Goal: Task Accomplishment & Management: Complete application form

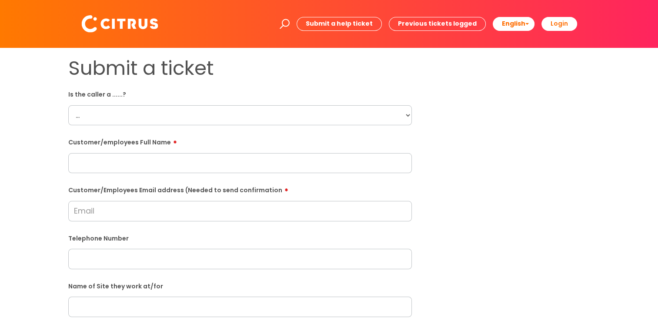
click at [244, 121] on select "... Citrus Customer Citrus Employee [DEMOGRAPHIC_DATA] Supplier" at bounding box center [240, 115] width 344 height 20
select select "Citrus Employee"
click at [68, 105] on select "... Citrus Customer Citrus Employee [DEMOGRAPHIC_DATA] Supplier" at bounding box center [240, 115] width 344 height 20
click at [193, 156] on input "text" at bounding box center [240, 163] width 344 height 20
type input "[PERSON_NAME]"
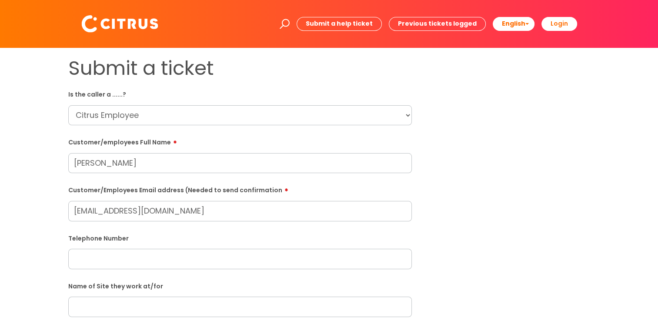
type input "[EMAIL_ADDRESS][DOMAIN_NAME]"
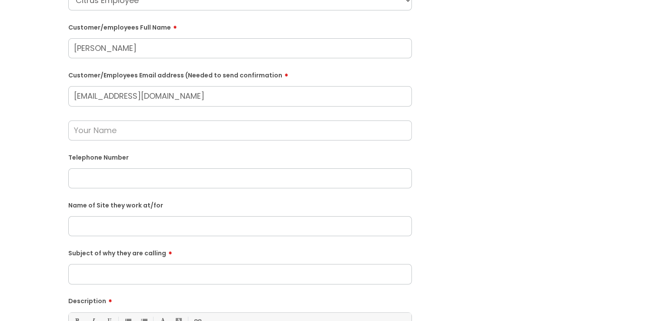
scroll to position [131, 0]
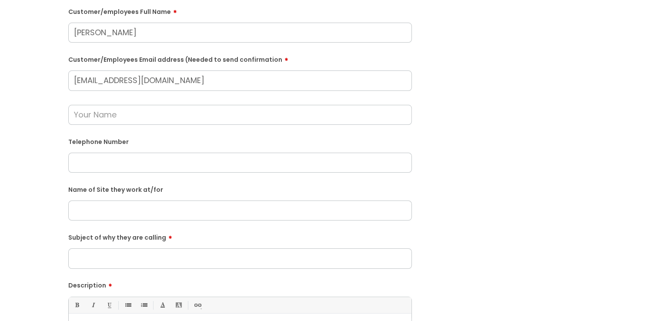
click at [180, 168] on input "text" at bounding box center [240, 163] width 344 height 20
paste input "07349338649"
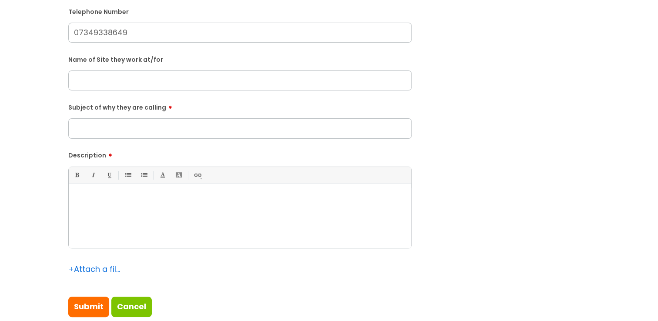
scroll to position [261, 0]
type input "07349338649"
click at [131, 140] on form "Is the caller a ......? ... Citrus Customer Citrus Employee [DEMOGRAPHIC_DATA] …" at bounding box center [240, 71] width 344 height 491
click at [127, 129] on input "Subject of why they are calling" at bounding box center [240, 128] width 344 height 20
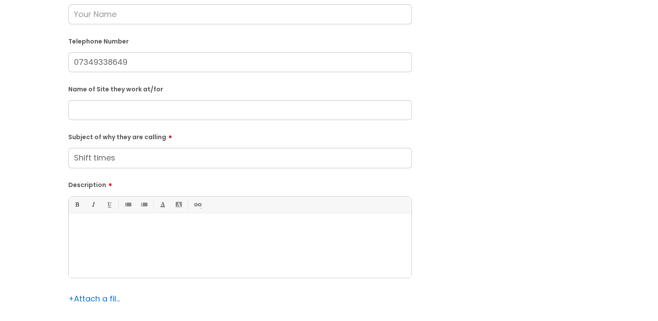
scroll to position [218, 0]
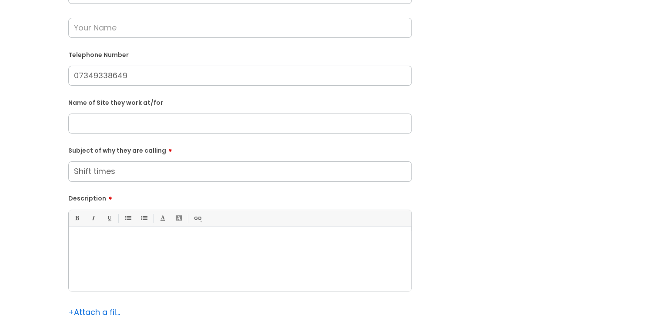
type input "Shift times"
click at [147, 118] on input "text" at bounding box center [240, 124] width 344 height 20
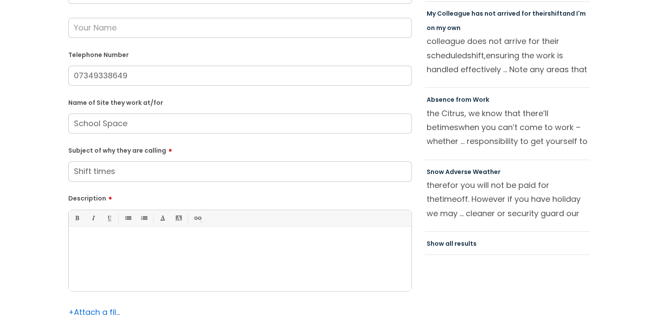
click at [74, 124] on input "School Space" at bounding box center [240, 124] width 344 height 20
type input "Soho School Space"
click at [142, 268] on div at bounding box center [240, 261] width 343 height 60
click at [280, 243] on p "He was looking to see what times his shifts are as he thinks they are chaning n…" at bounding box center [240, 242] width 330 height 8
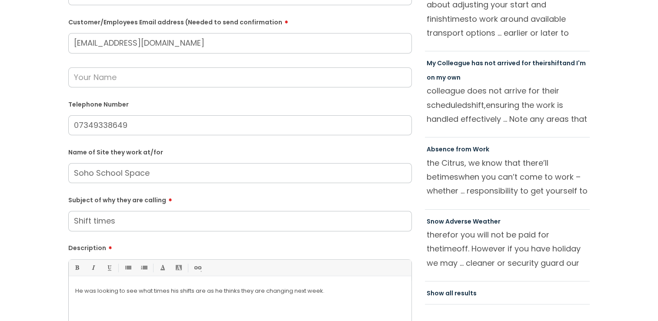
scroll to position [131, 0]
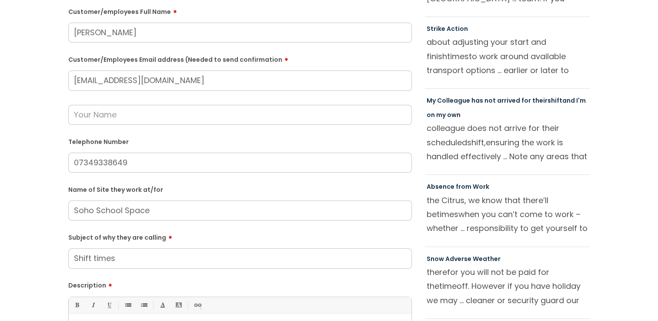
drag, startPoint x: 224, startPoint y: 82, endPoint x: 54, endPoint y: 81, distance: 171.0
click at [54, 81] on div "Submit a ticket Is the caller a ......? ... Citrus Customer Citrus Employee [DE…" at bounding box center [329, 193] width 641 height 535
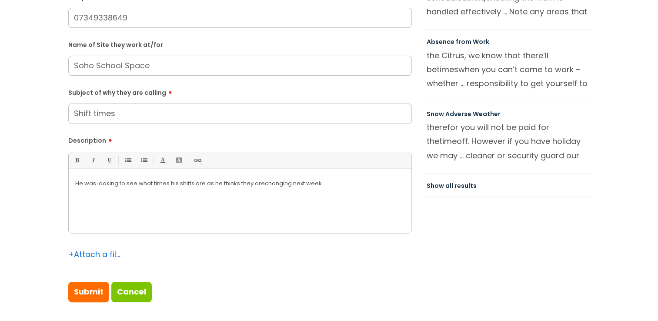
scroll to position [348, 0]
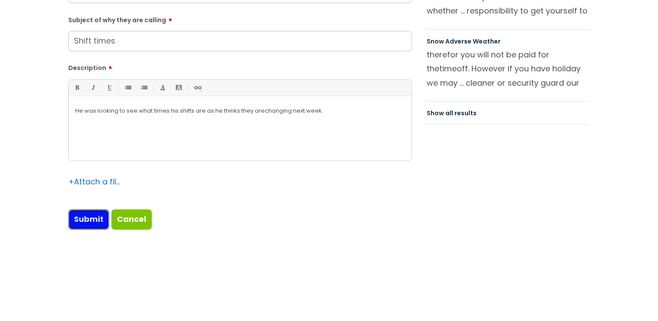
click at [105, 222] on input "Submit" at bounding box center [88, 219] width 41 height 20
type input "Please Wait..."
